Goal: Transaction & Acquisition: Purchase product/service

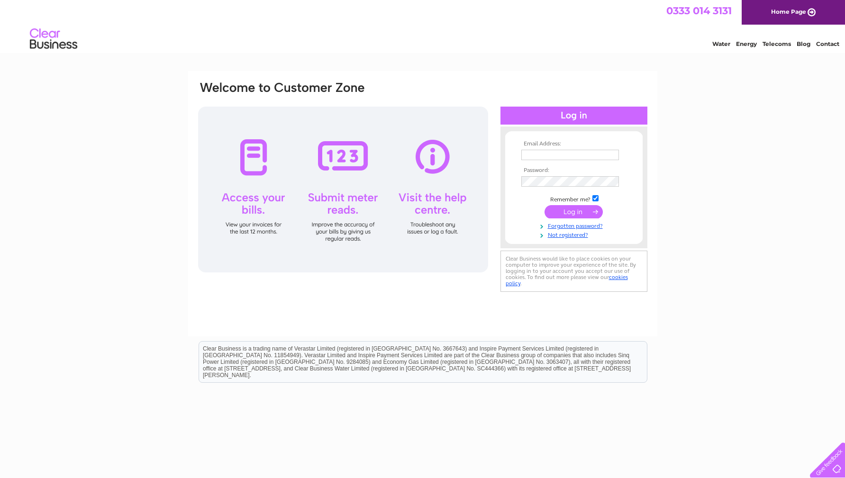
type input "sylvia.nevin@gmail.com"
click at [565, 211] on input "submit" at bounding box center [574, 211] width 58 height 13
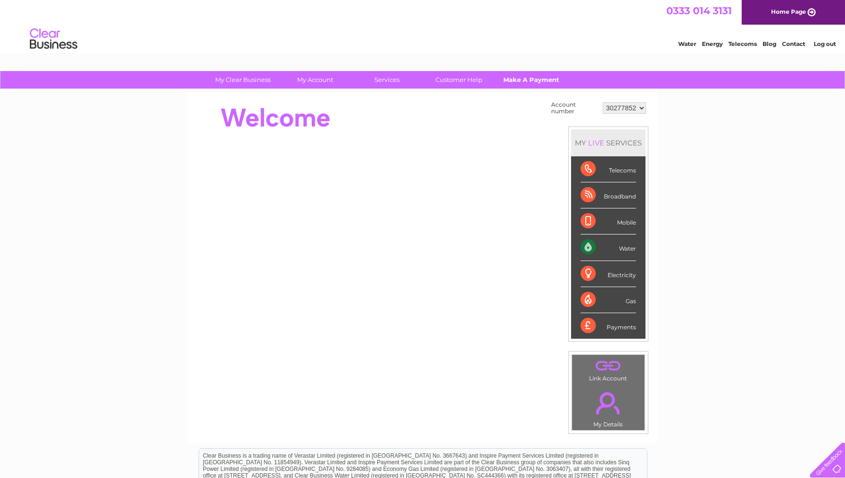
click at [518, 79] on link "Make A Payment" at bounding box center [531, 80] width 78 height 18
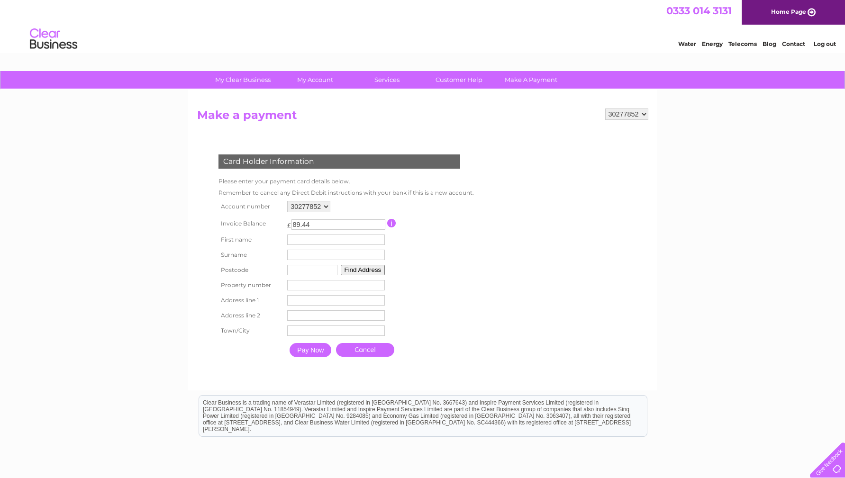
click at [310, 245] on input "text" at bounding box center [336, 240] width 98 height 10
type input "Sylvia"
type input "Nevin"
type input "PH6 2DW"
type input "Davidson House"
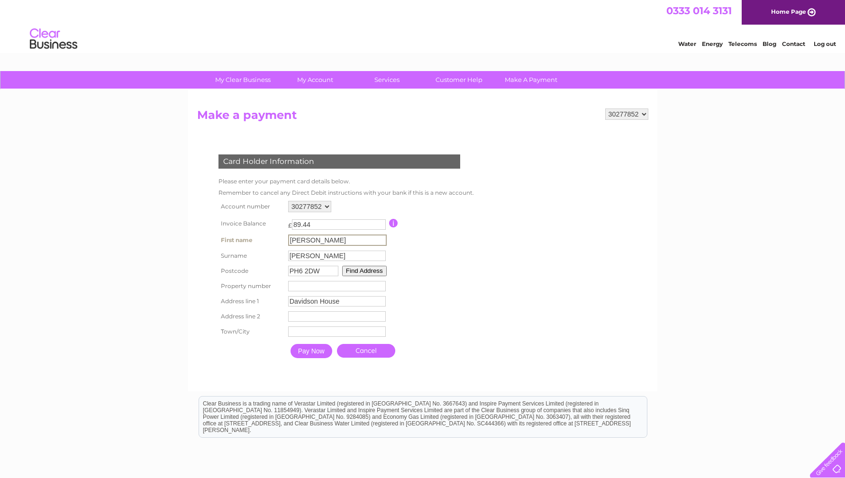
type input "Drummond Street"
type input "Comrie"
click at [312, 351] on input "Pay Now" at bounding box center [312, 351] width 42 height 14
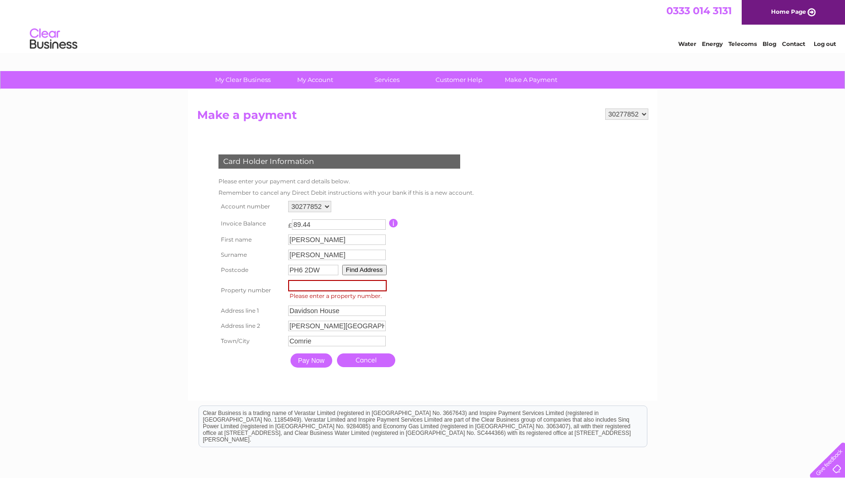
click at [307, 288] on input "number" at bounding box center [337, 285] width 99 height 11
type input "0"
click at [311, 359] on input "Pay Now" at bounding box center [312, 361] width 42 height 14
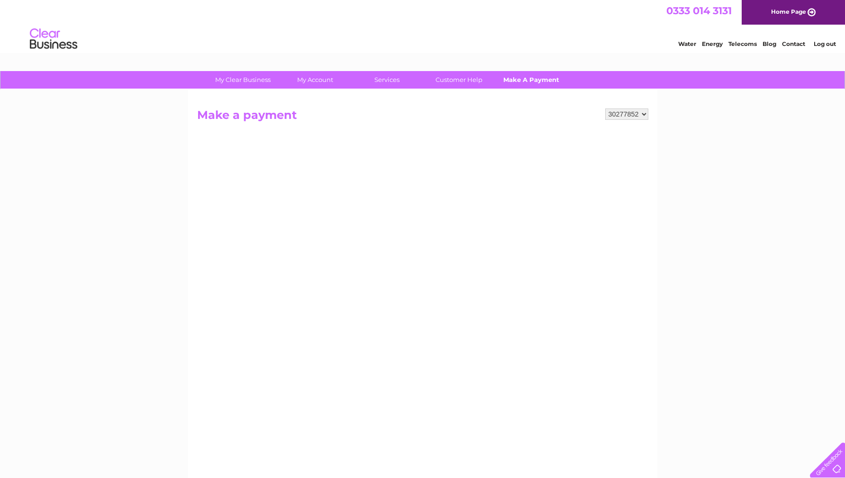
click at [535, 79] on link "Make A Payment" at bounding box center [531, 80] width 78 height 18
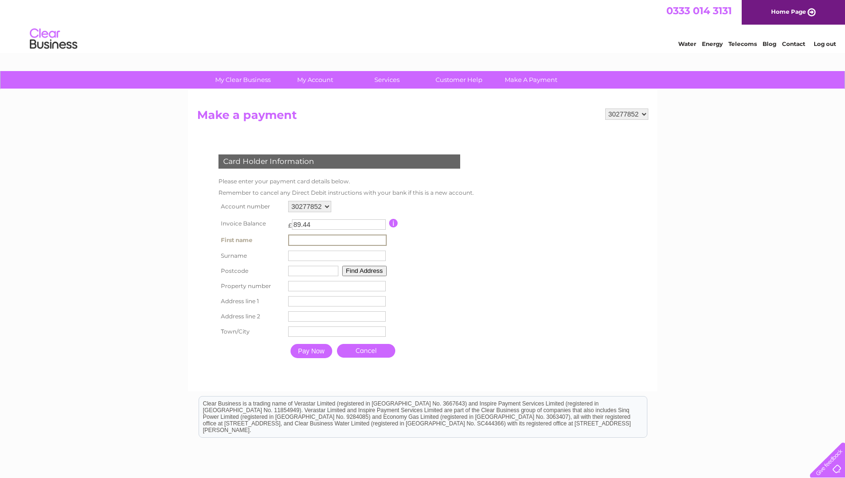
click at [320, 240] on input "text" at bounding box center [337, 240] width 99 height 11
type input "Sylvia"
type input "Nevin"
type input "PH6 2DW"
type input "Davidson House"
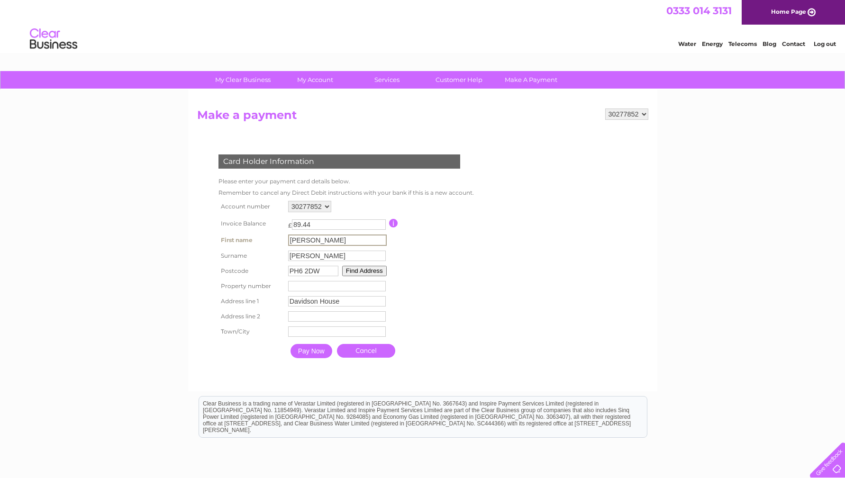
type input "[PERSON_NAME][GEOGRAPHIC_DATA]"
type input "Comrie"
click at [330, 285] on input "number" at bounding box center [337, 286] width 98 height 10
click at [358, 273] on button "Find Address" at bounding box center [363, 270] width 45 height 10
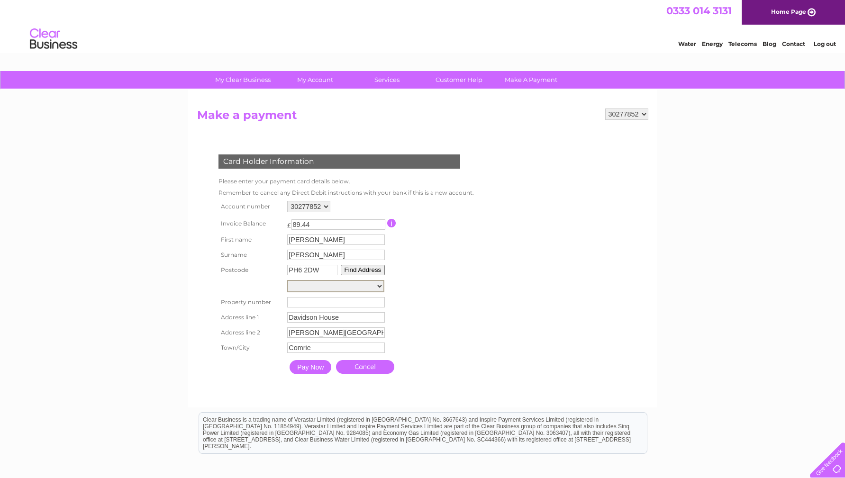
click at [375, 283] on select "Ancaster Arms Hotel, Drummond St Drummond Street Drummond Street Drummond Stree…" at bounding box center [335, 286] width 97 height 12
select select ",Drummond Street,,Crieff"
click at [287, 280] on select "Ancaster Arms Hotel, Drummond St Drummond Street Drummond Street Drummond Stree…" at bounding box center [335, 286] width 97 height 12
type input "Drummond Street"
type input "Crieff"
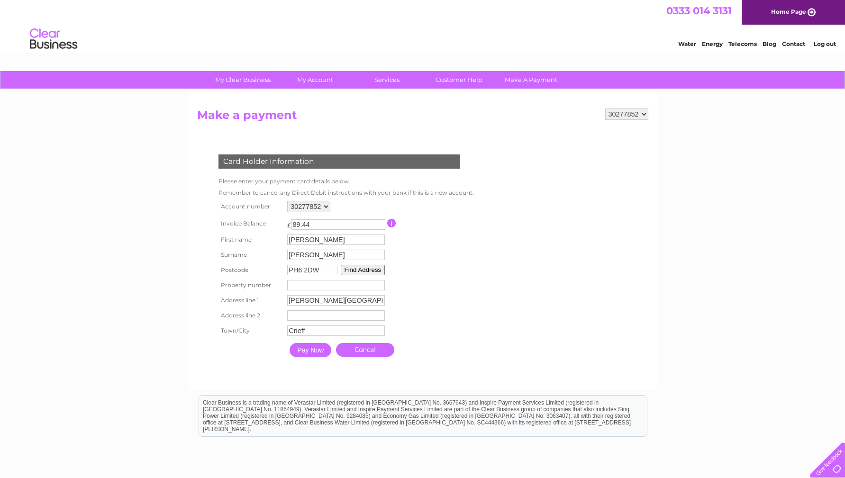
click at [323, 285] on input "number" at bounding box center [336, 285] width 98 height 10
click at [373, 271] on button "Find Address" at bounding box center [363, 270] width 45 height 10
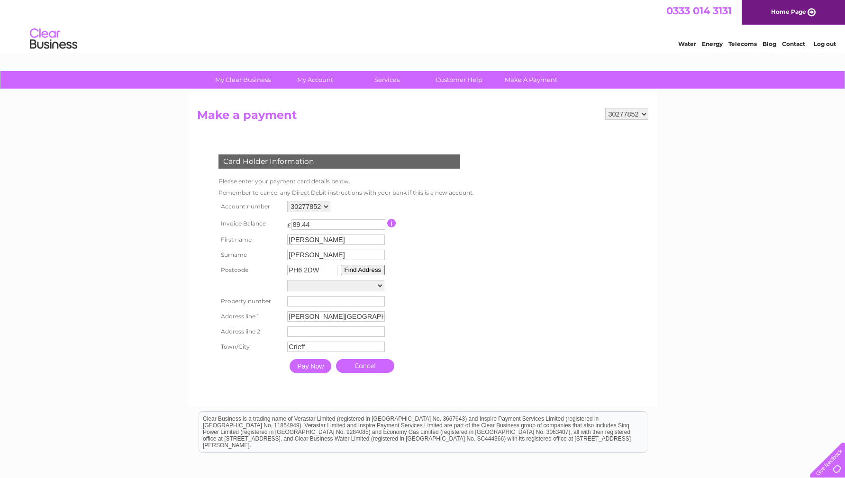
click at [373, 271] on button "Find Address" at bounding box center [363, 270] width 45 height 10
click at [380, 285] on select "Ancaster Arms Hotel, Drummond St Drummond Street Drummond Street Drummond Stree…" at bounding box center [335, 285] width 97 height 11
select select ",Drummond Street,,Crieff"
click at [287, 280] on select "Ancaster Arms Hotel, Drummond St Drummond Street Drummond Street Drummond Stree…" at bounding box center [335, 286] width 97 height 12
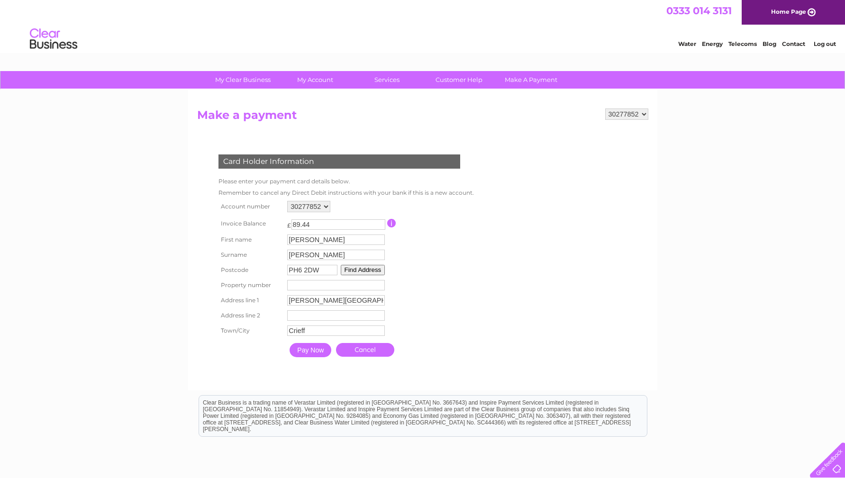
click at [316, 289] on input "number" at bounding box center [336, 285] width 98 height 10
click at [540, 80] on link "Make A Payment" at bounding box center [531, 80] width 78 height 18
click at [315, 237] on input "text" at bounding box center [336, 240] width 98 height 10
type input "Sylvia"
type input "Nevin"
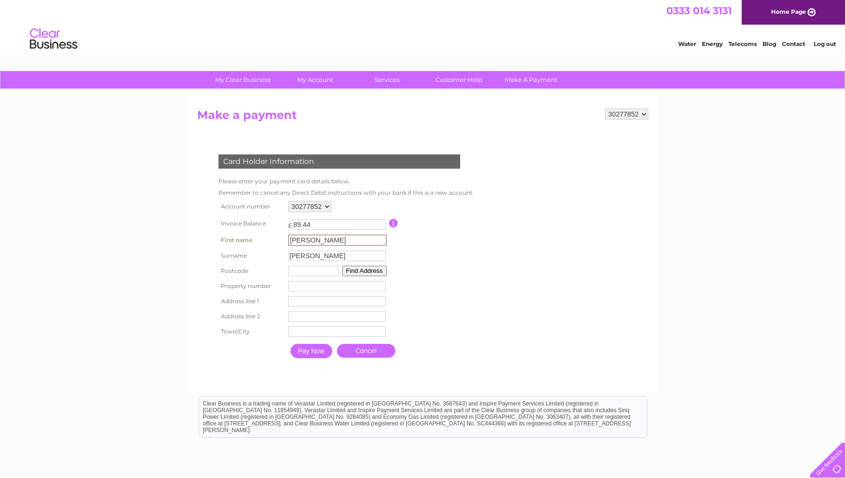
type input "PH6 2DW"
type input "Davidson House"
type input "Drummond Street"
type input "Comrie"
click at [310, 285] on input "number" at bounding box center [337, 286] width 98 height 10
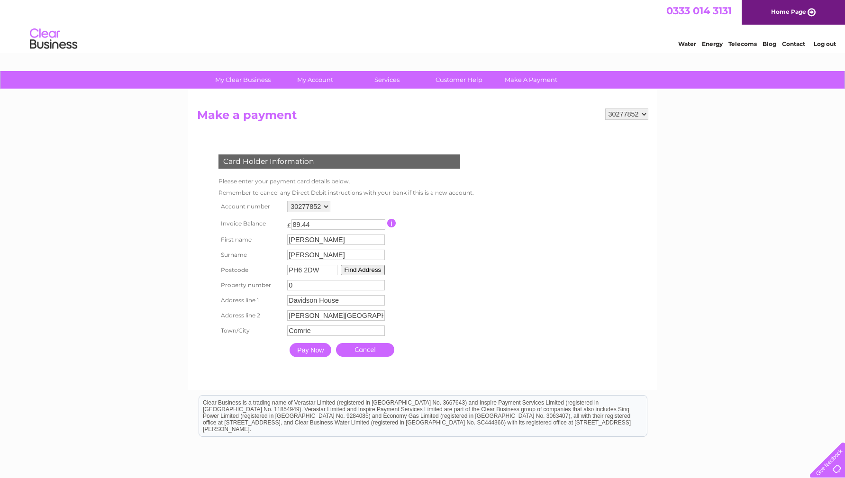
type input "0"
click at [320, 346] on input "Pay Now" at bounding box center [311, 350] width 42 height 14
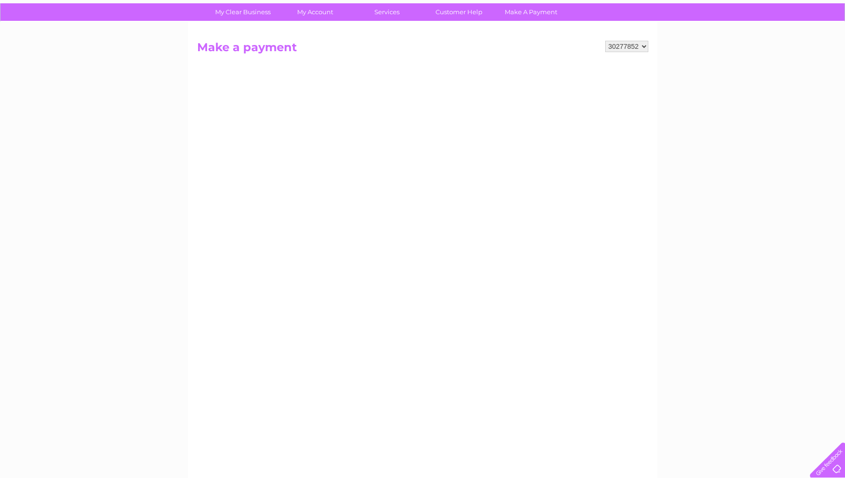
scroll to position [45, 0]
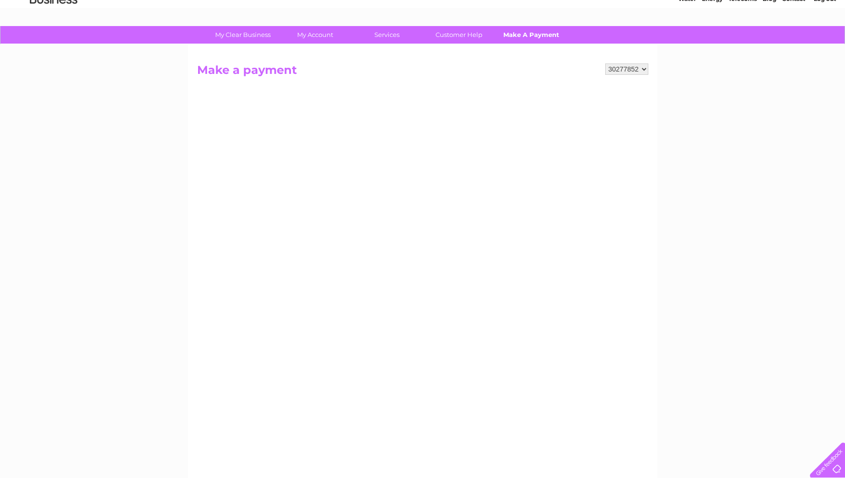
click at [517, 33] on link "Make A Payment" at bounding box center [531, 35] width 78 height 18
